Goal: Task Accomplishment & Management: Manage account settings

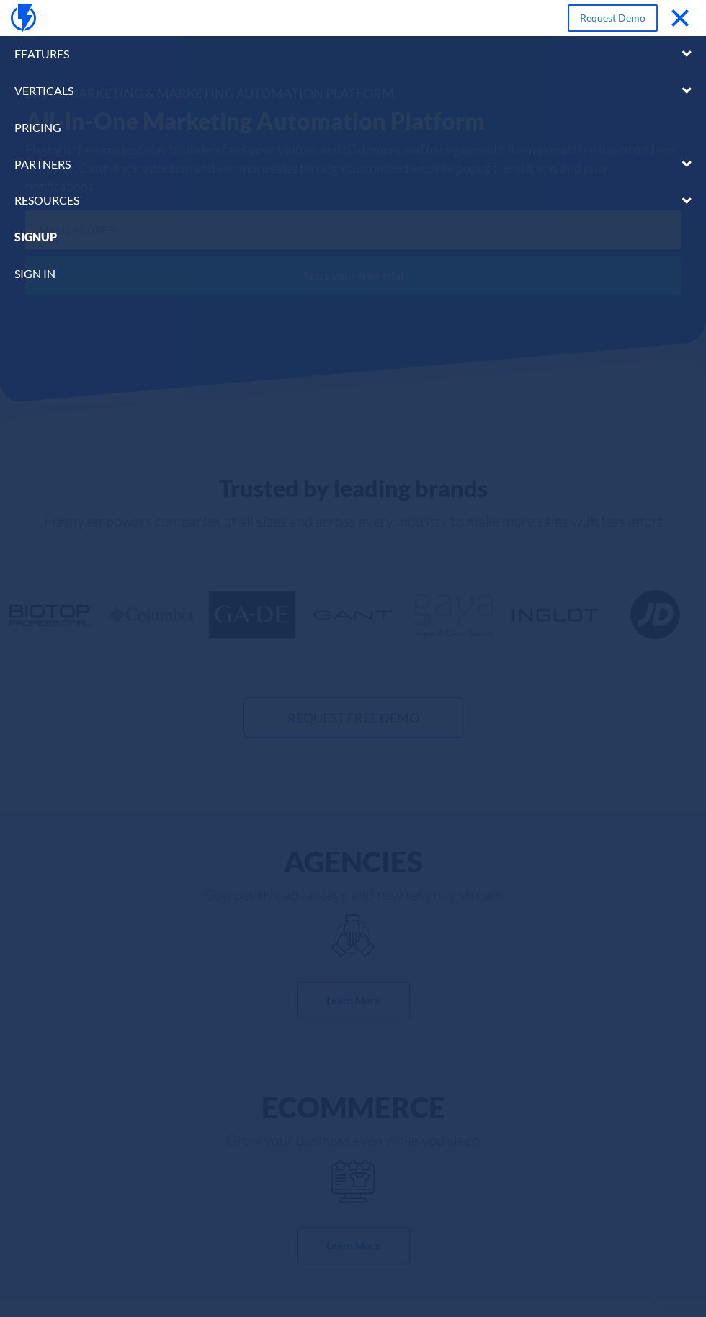
click at [86, 283] on link "sign in" at bounding box center [353, 274] width 706 height 37
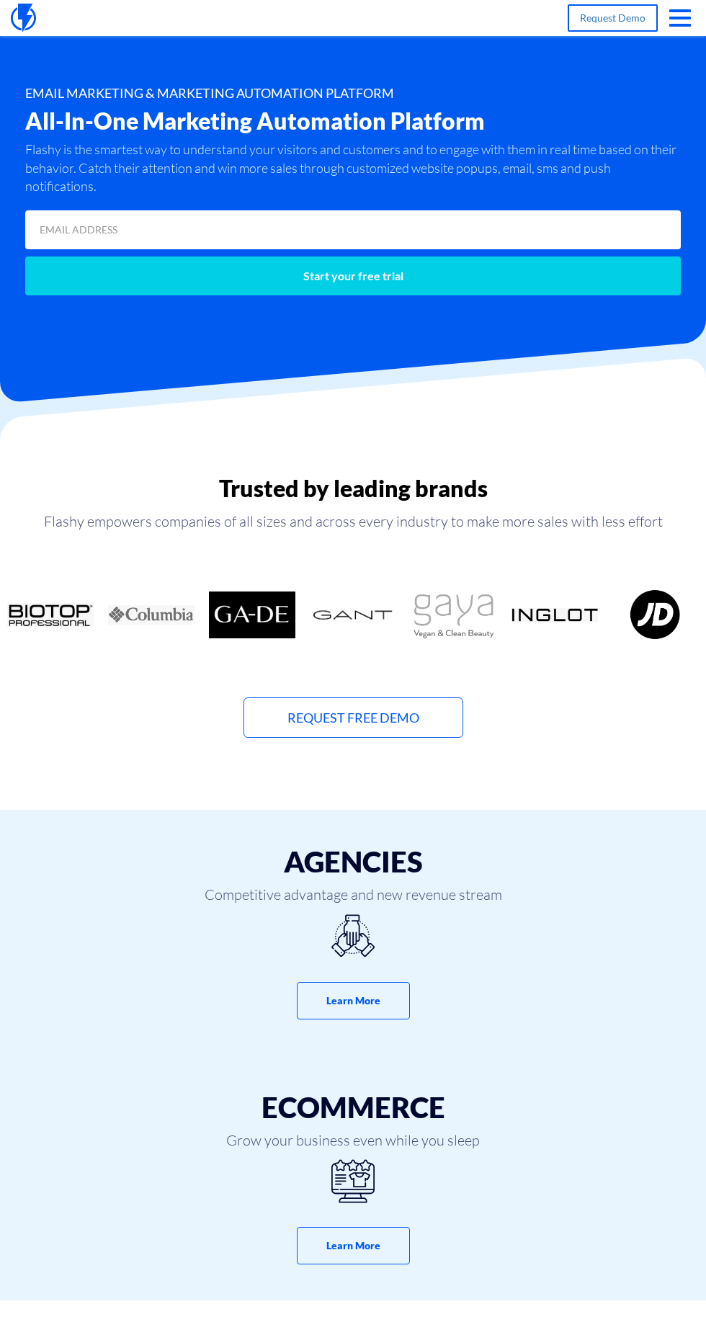
click at [679, 25] on span "button" at bounding box center [680, 25] width 22 height 3
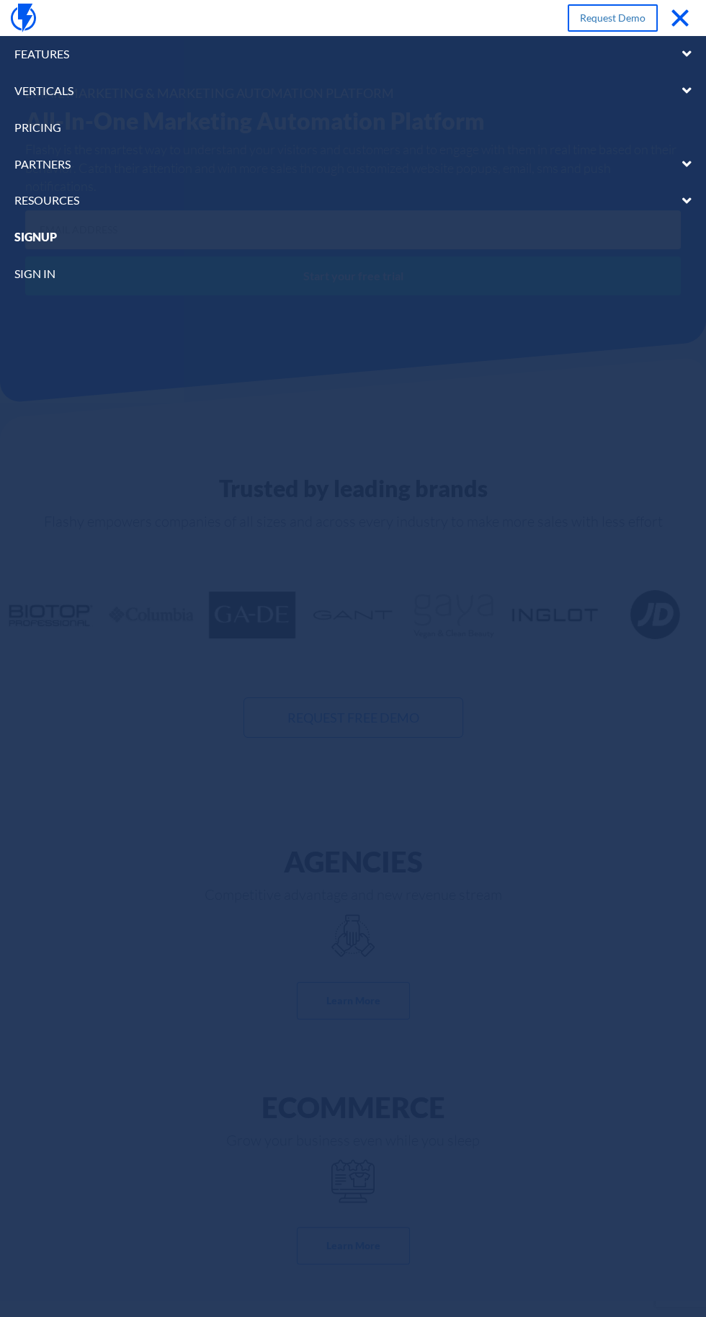
click at [93, 288] on link "sign in" at bounding box center [353, 274] width 706 height 37
